Goal: Check status: Check status

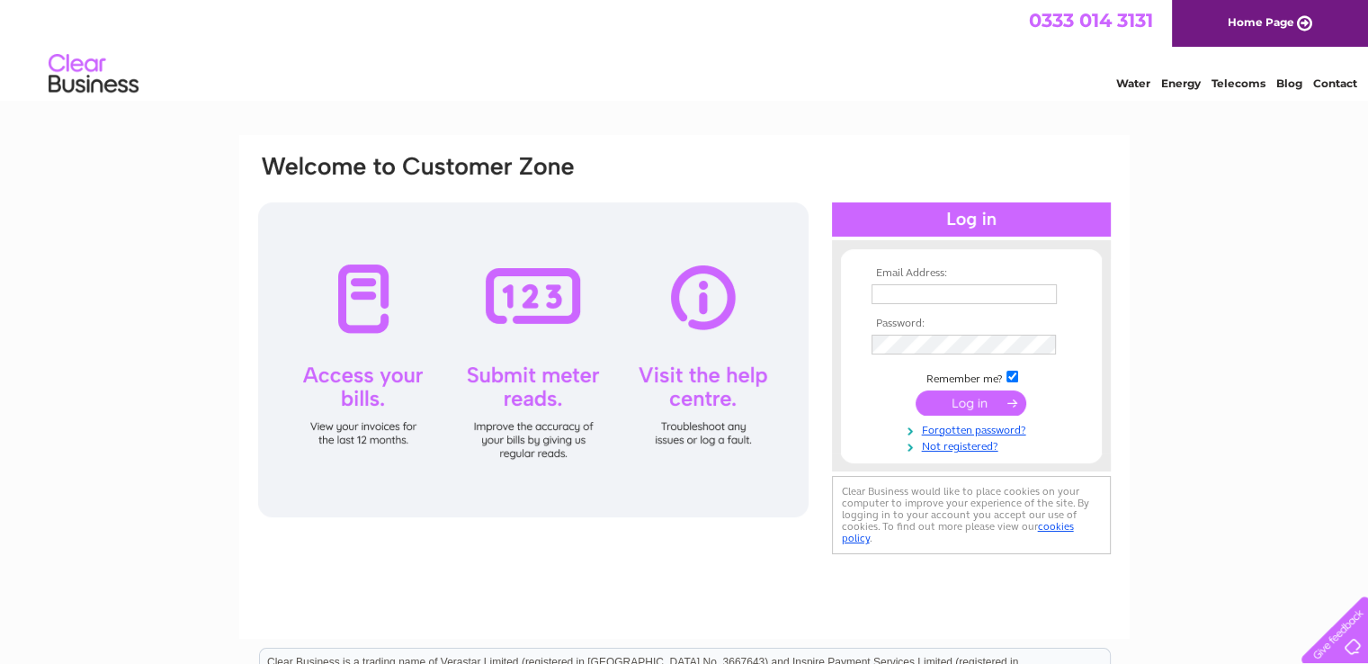
type input "sandownpharmacy@btconnect.com"
click at [966, 399] on input "submit" at bounding box center [971, 402] width 111 height 25
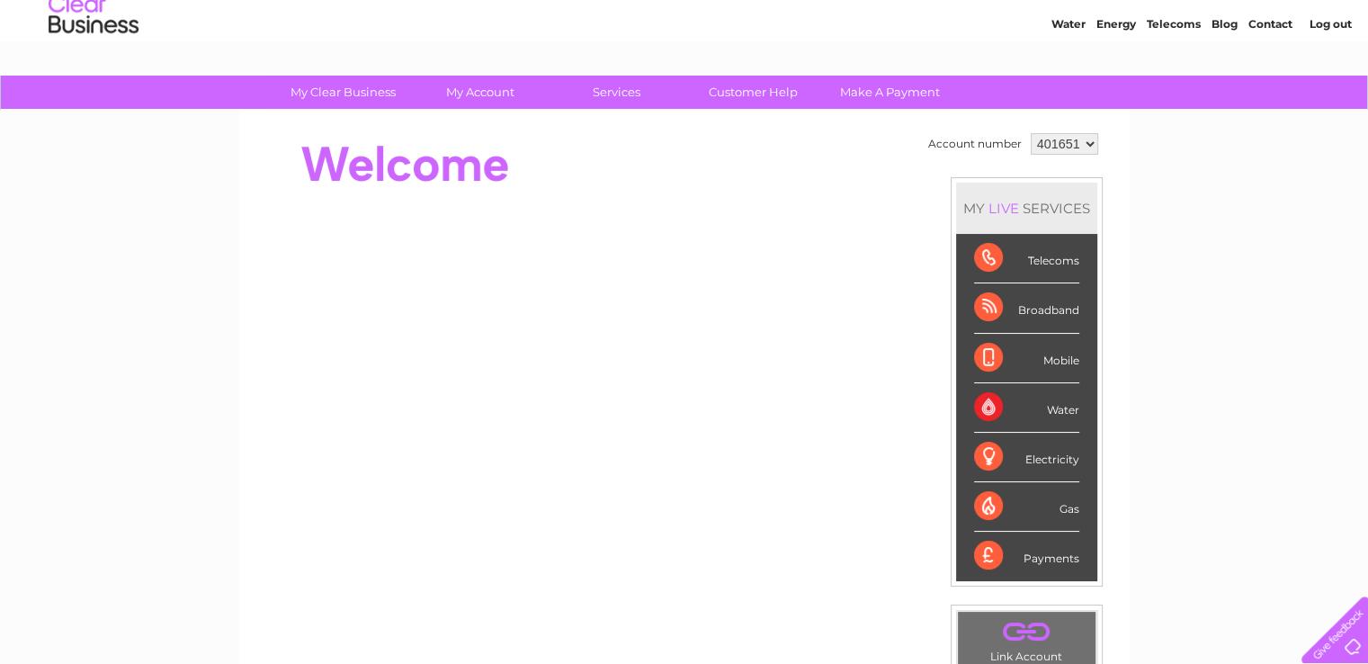
scroll to position [90, 0]
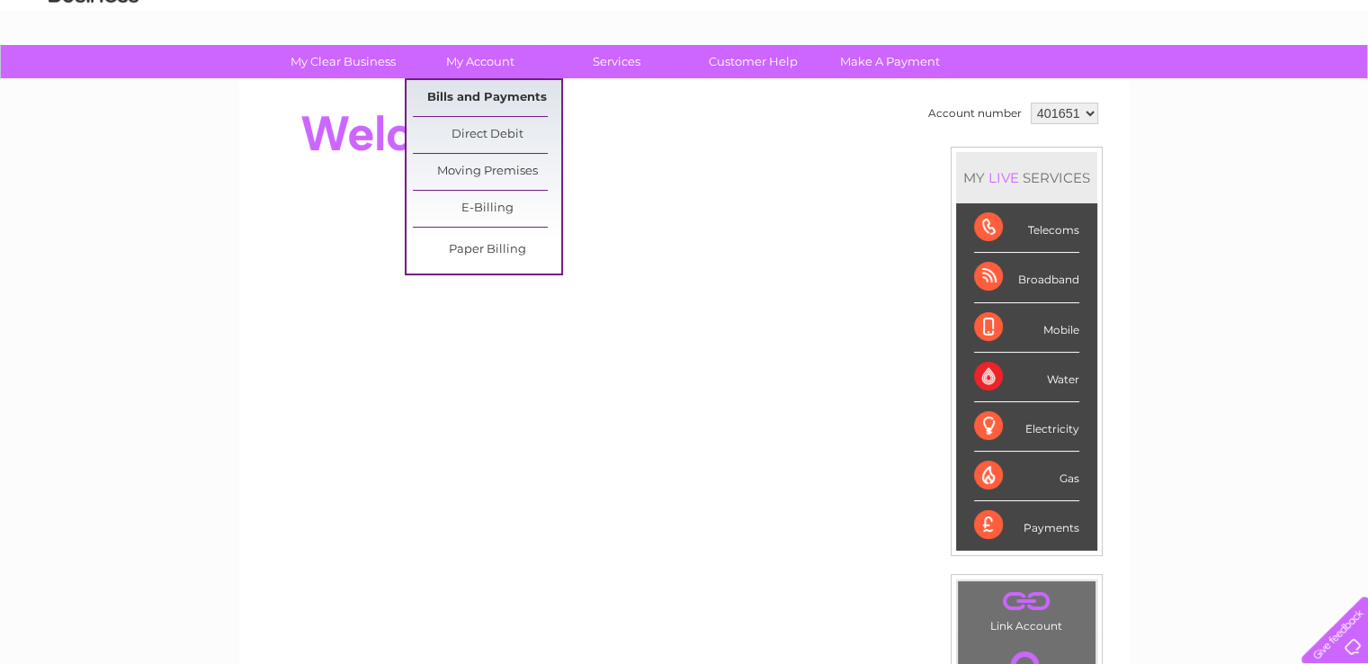
click at [509, 101] on link "Bills and Payments" at bounding box center [487, 98] width 148 height 36
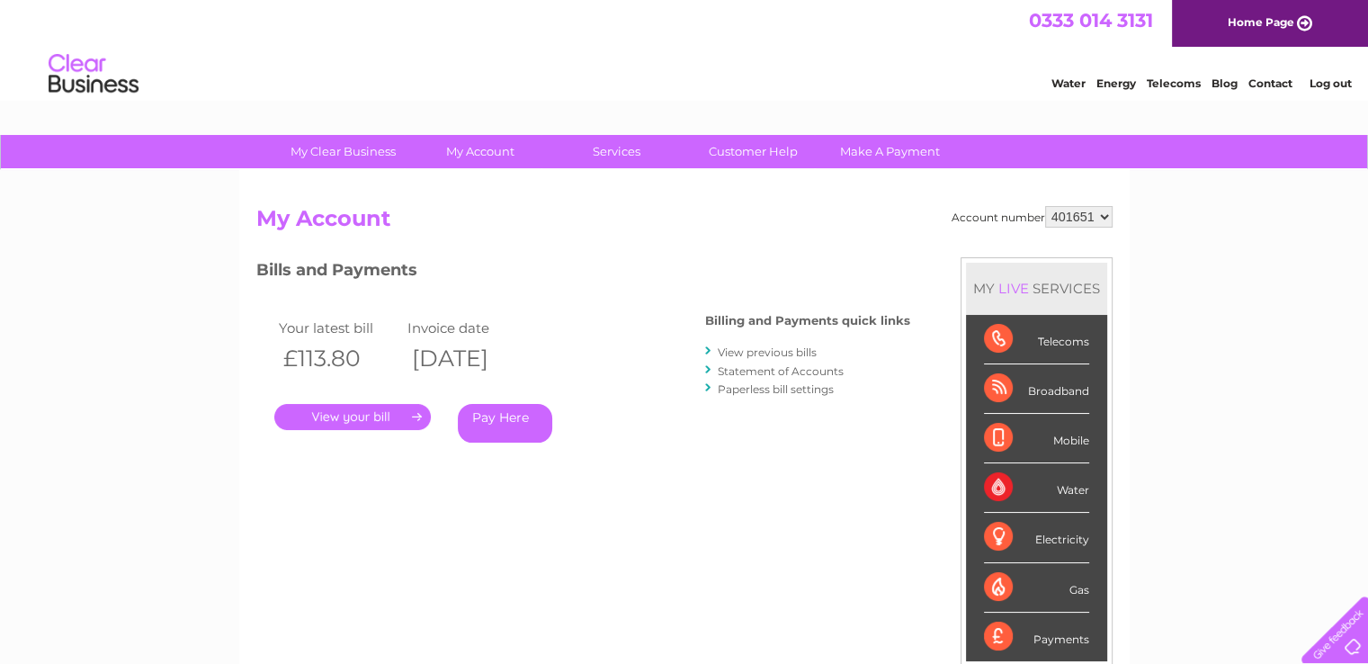
scroll to position [90, 0]
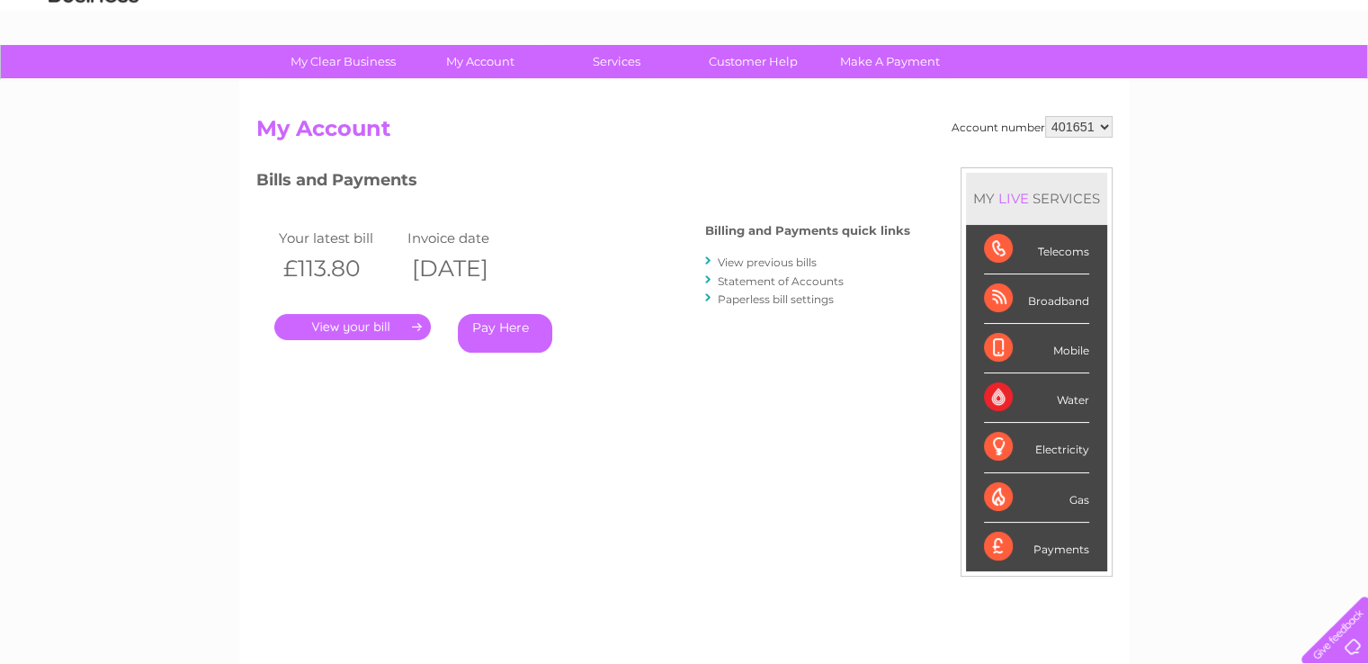
click at [770, 264] on link "View previous bills" at bounding box center [767, 262] width 99 height 13
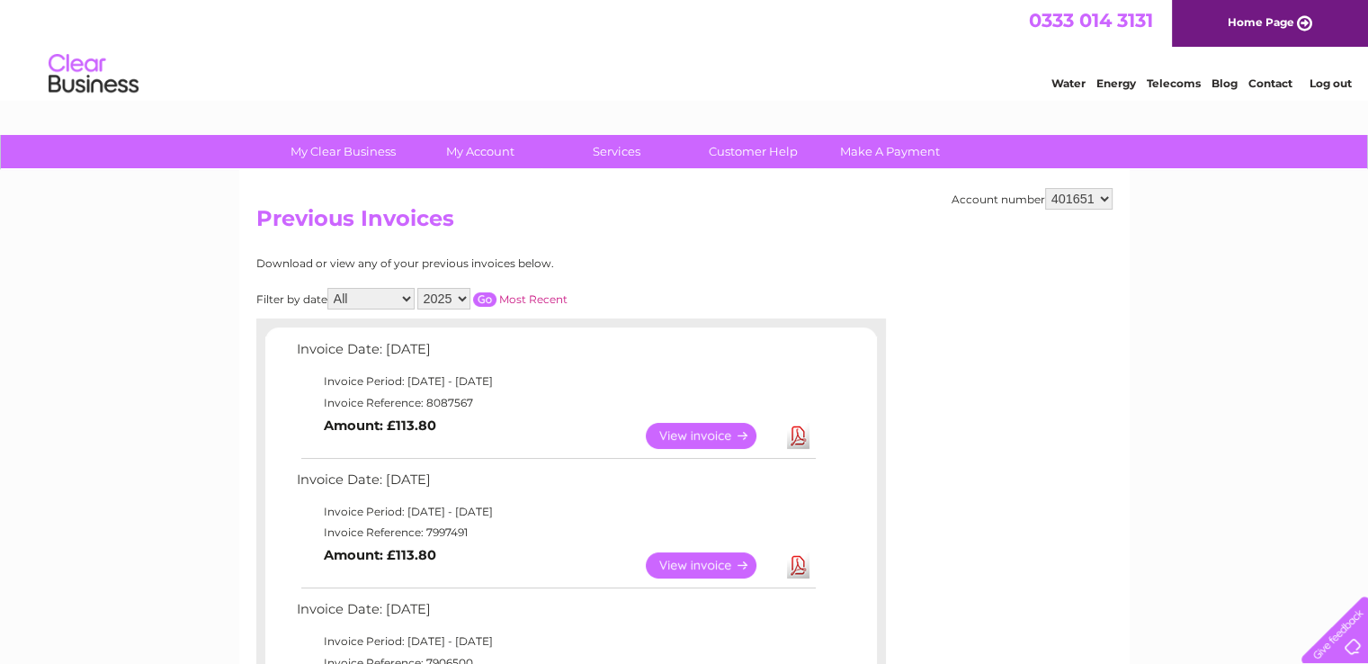
click at [700, 561] on link "View" at bounding box center [712, 565] width 132 height 26
